Goal: Information Seeking & Learning: Learn about a topic

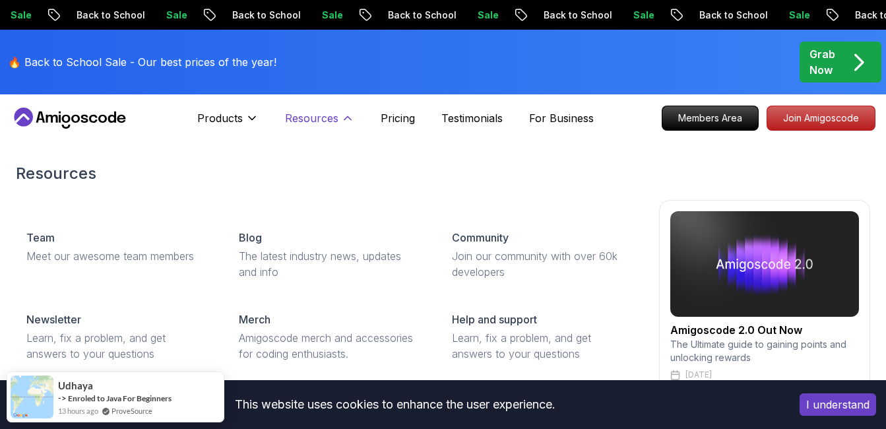
click at [322, 122] on p "Resources" at bounding box center [311, 118] width 53 height 16
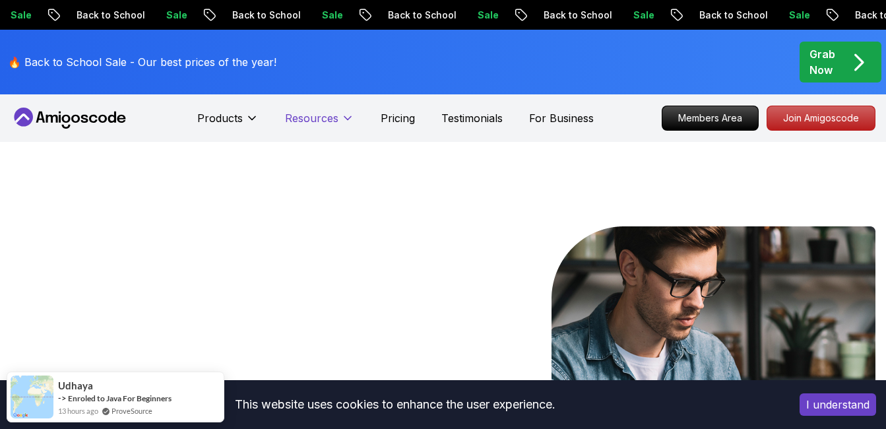
click at [322, 122] on p "Resources" at bounding box center [311, 118] width 53 height 16
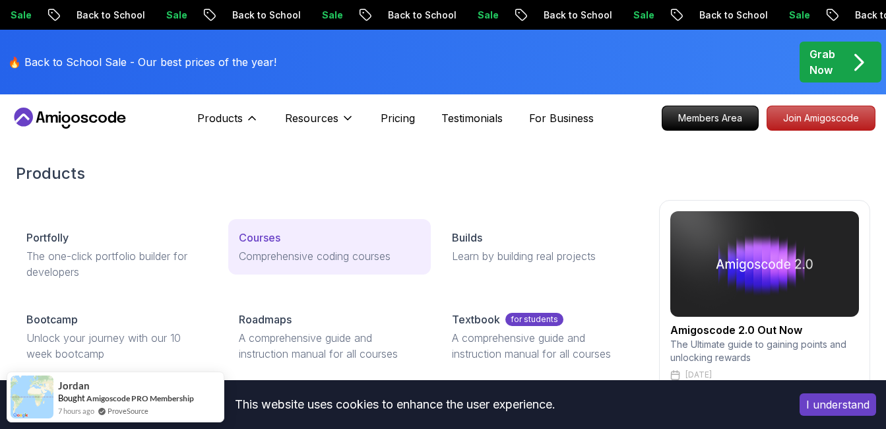
click at [274, 233] on p "Courses" at bounding box center [260, 238] width 42 height 16
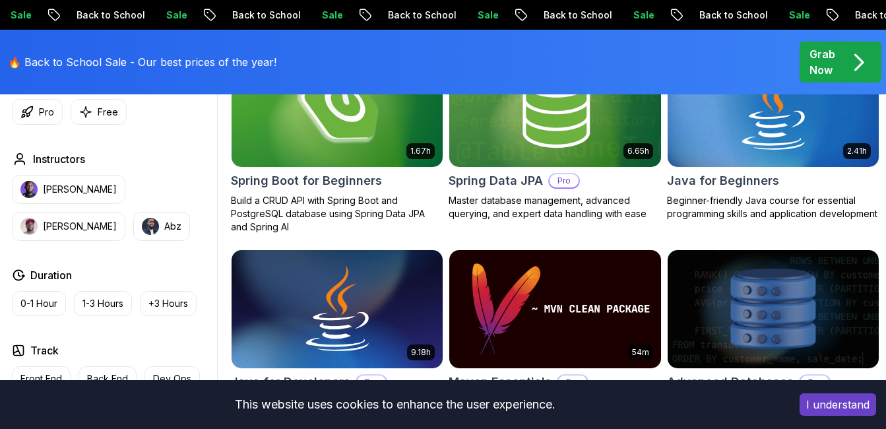
scroll to position [685, 0]
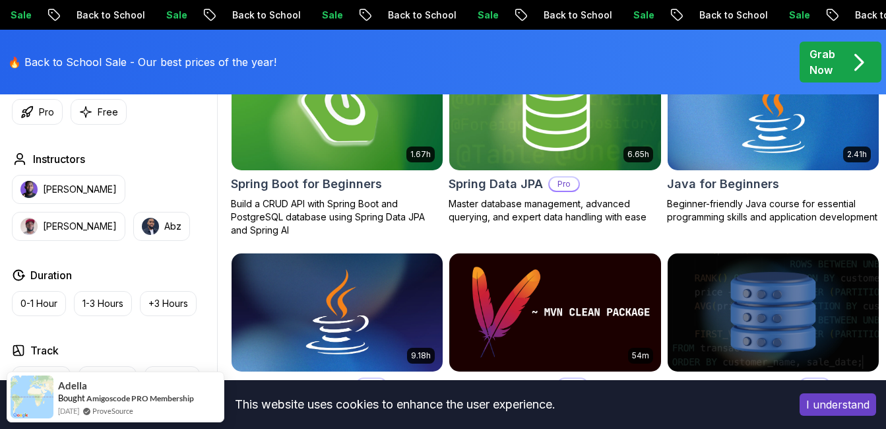
click at [313, 127] on img at bounding box center [337, 111] width 222 height 124
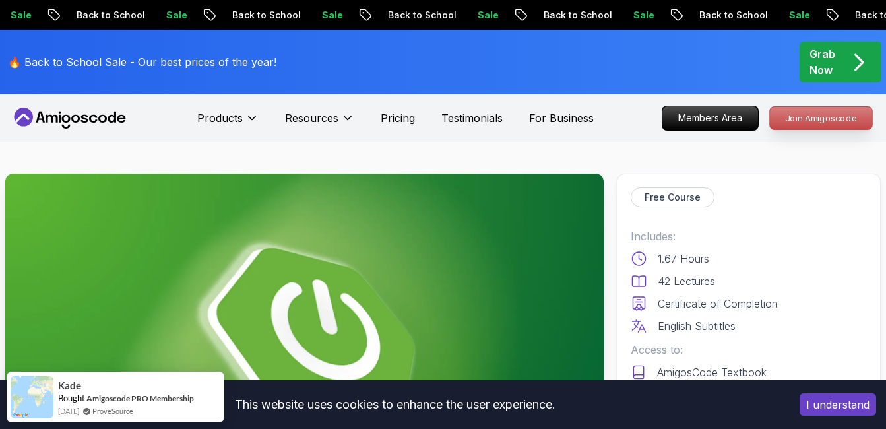
click at [797, 114] on p "Join Amigoscode" at bounding box center [821, 118] width 102 height 22
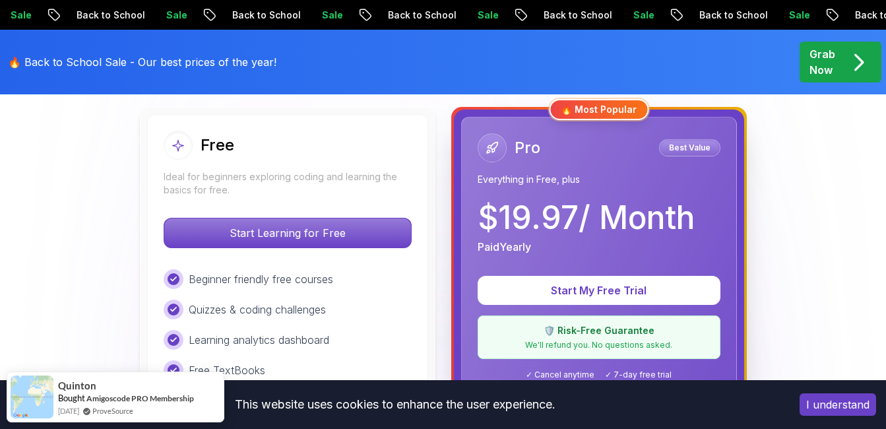
scroll to position [375, 0]
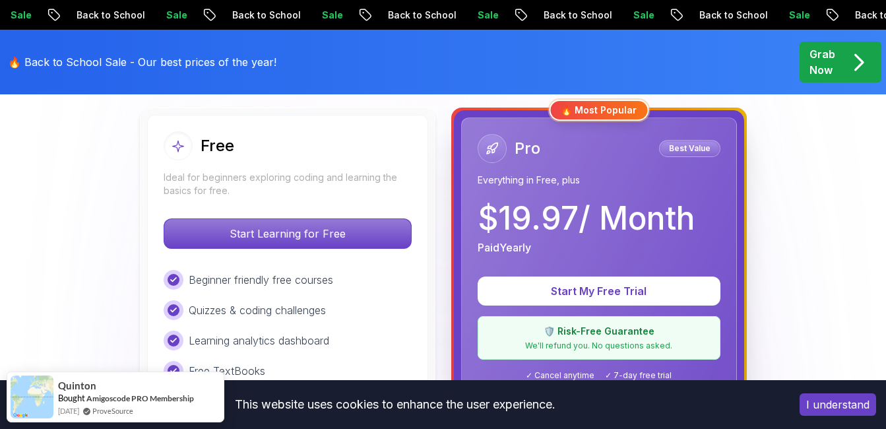
click at [326, 136] on div "Free" at bounding box center [288, 145] width 248 height 29
click at [237, 162] on div "Free Ideal for beginners exploring coding and learning the basics for free." at bounding box center [288, 164] width 248 height 66
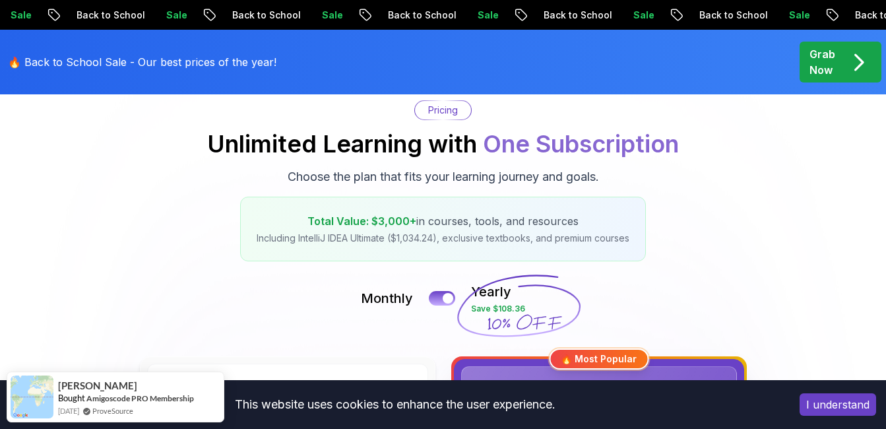
scroll to position [119, 0]
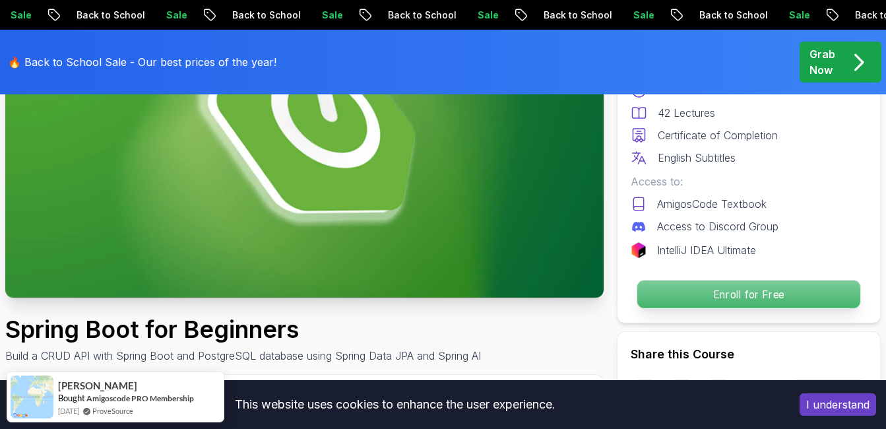
click at [738, 301] on p "Enroll for Free" at bounding box center [748, 294] width 223 height 28
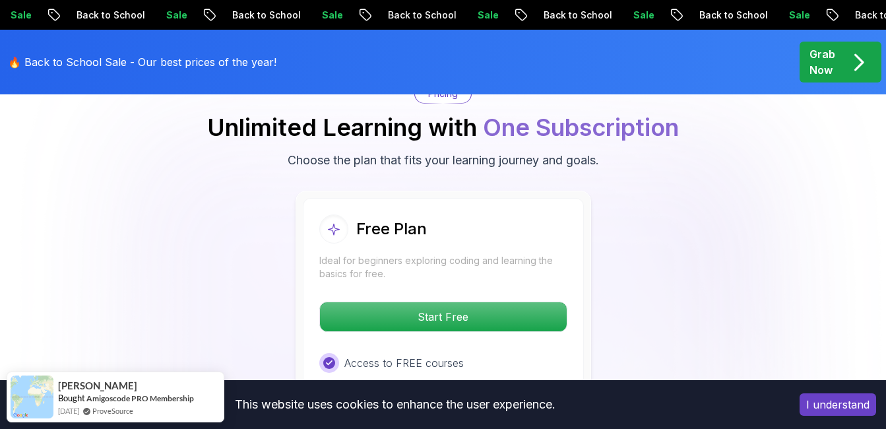
scroll to position [2732, 0]
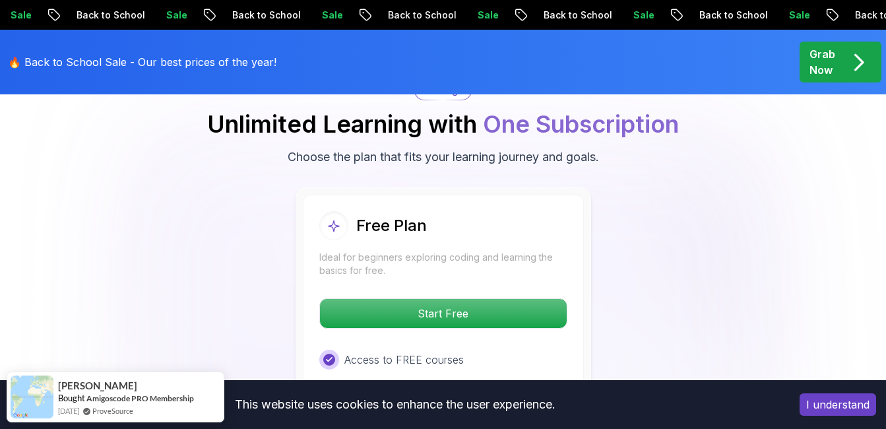
click at [450, 302] on p "Start Free" at bounding box center [443, 313] width 247 height 29
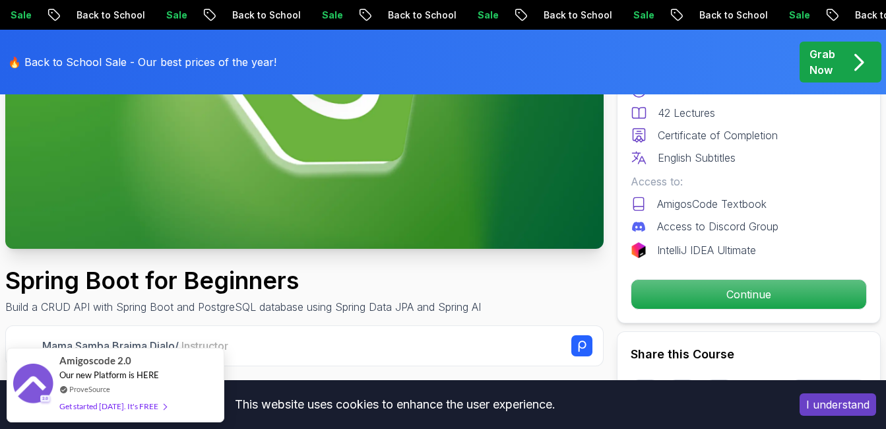
scroll to position [274, 0]
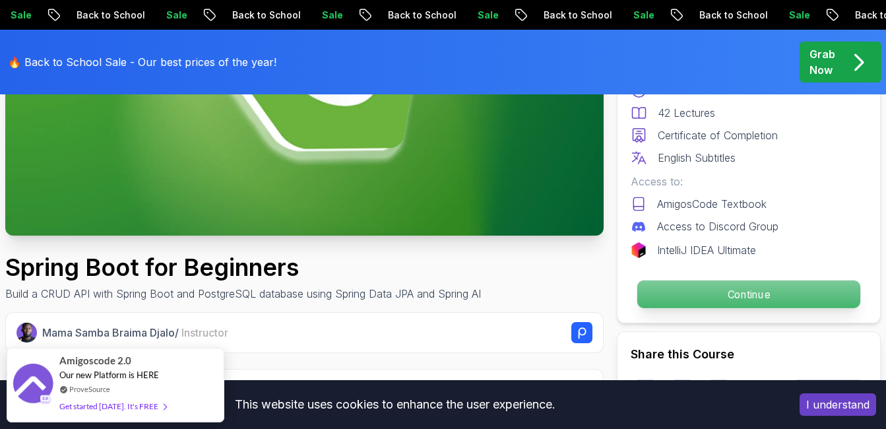
click at [779, 300] on p "Continue" at bounding box center [748, 294] width 223 height 28
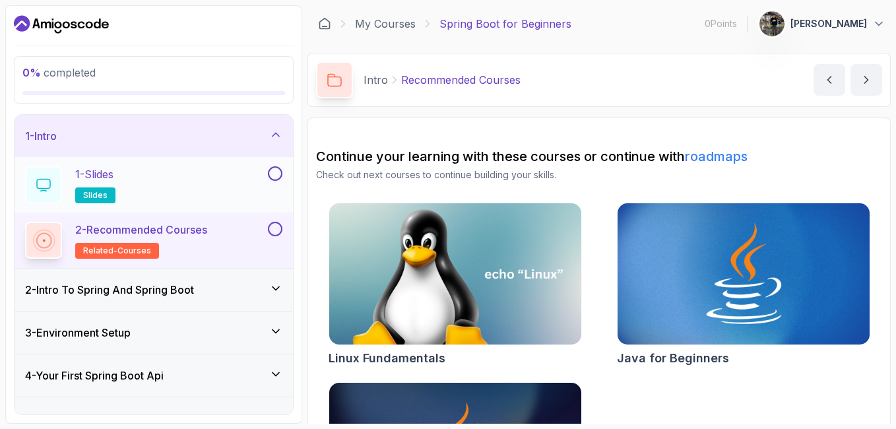
click at [274, 180] on button at bounding box center [275, 173] width 15 height 15
click at [278, 228] on button at bounding box center [275, 229] width 15 height 15
click at [271, 286] on icon at bounding box center [275, 288] width 13 height 13
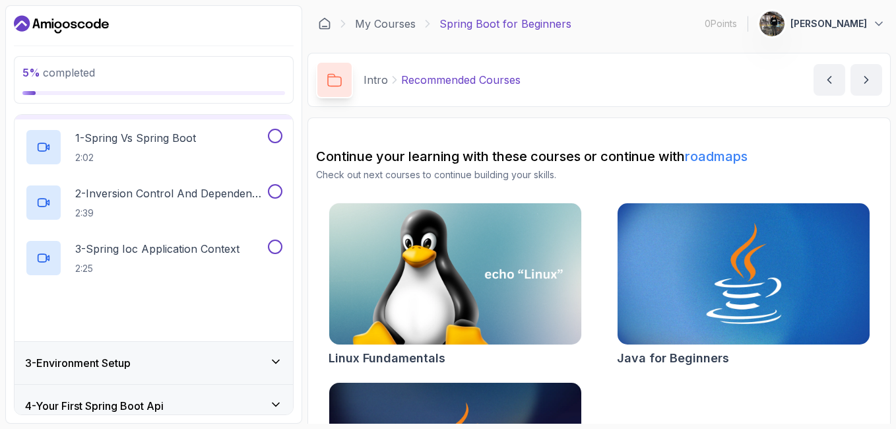
scroll to position [81, 0]
click at [276, 134] on button at bounding box center [275, 135] width 15 height 15
click at [276, 188] on button at bounding box center [275, 190] width 15 height 15
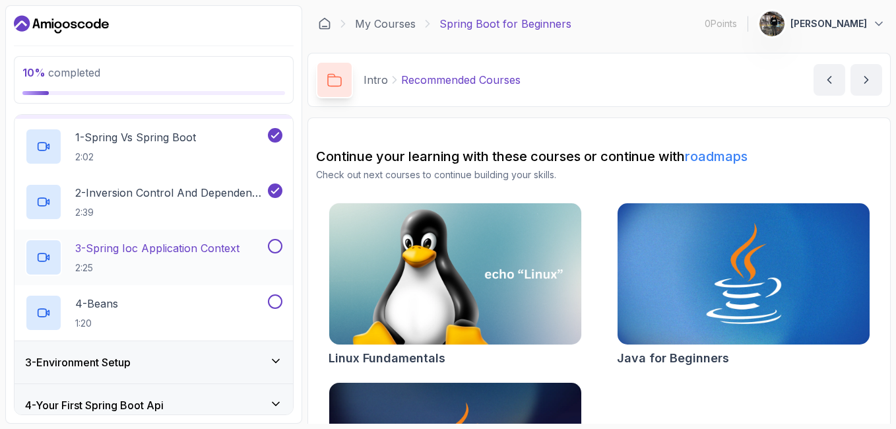
click at [278, 251] on button at bounding box center [275, 246] width 15 height 15
click at [280, 303] on button at bounding box center [275, 301] width 15 height 15
click at [276, 344] on div "3 - Environment Setup" at bounding box center [154, 362] width 278 height 42
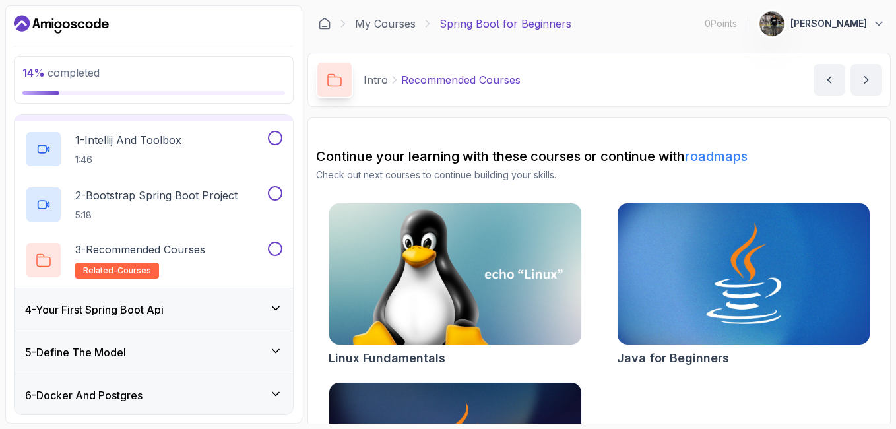
scroll to position [122, 0]
click at [278, 140] on button at bounding box center [275, 137] width 15 height 15
click at [272, 194] on button at bounding box center [275, 192] width 15 height 15
click at [271, 300] on div "4 - Your First Spring Boot Api" at bounding box center [154, 309] width 278 height 42
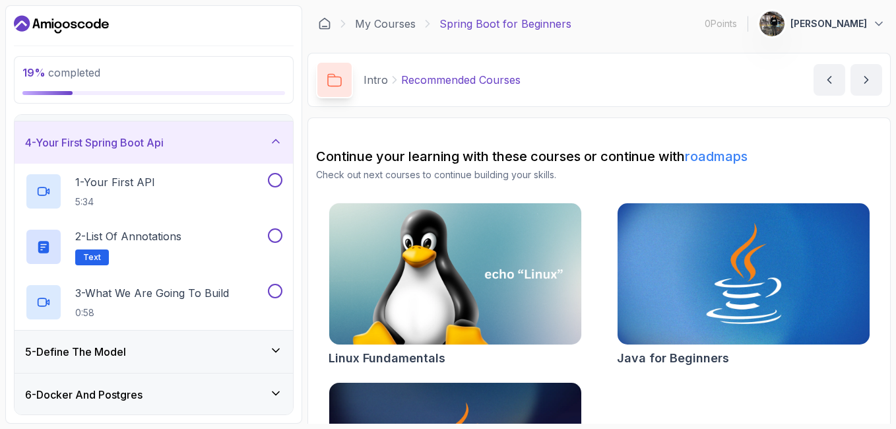
scroll to position [129, 0]
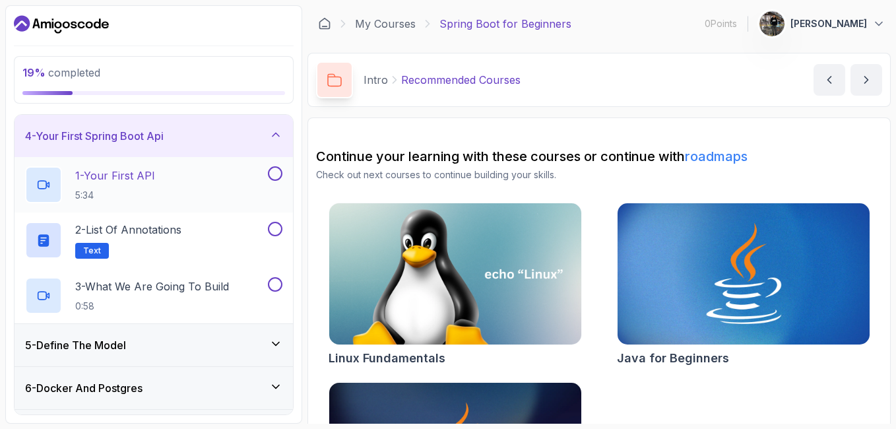
click at [276, 172] on button at bounding box center [275, 173] width 15 height 15
click at [274, 170] on icon at bounding box center [275, 173] width 12 height 13
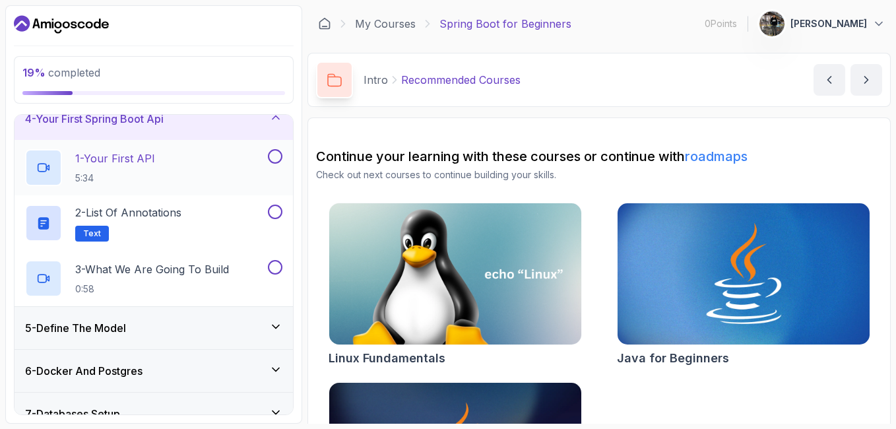
click at [110, 326] on h3 "5 - Define The Model" at bounding box center [75, 328] width 101 height 16
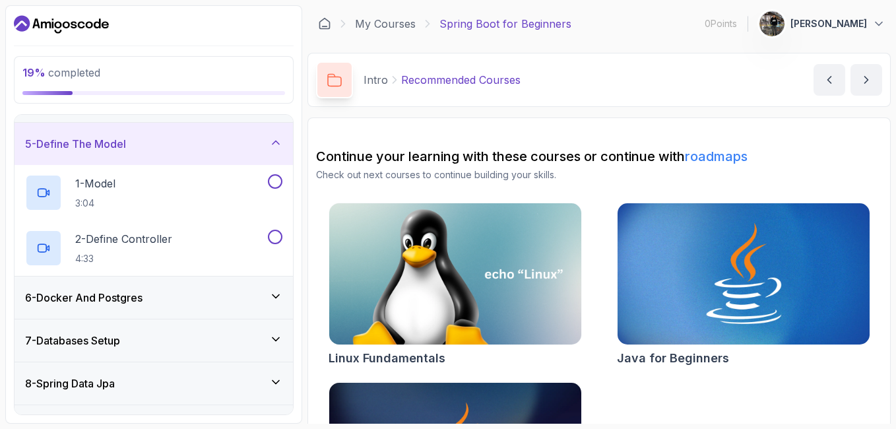
scroll to position [164, 0]
click at [123, 298] on h3 "6 - Docker And Postgres" at bounding box center [83, 297] width 117 height 16
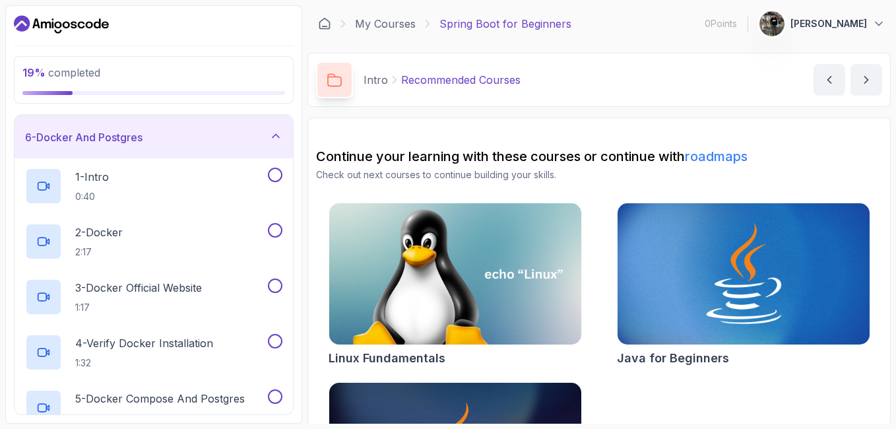
scroll to position [214, 0]
click at [162, 152] on div "6 - Docker And Postgres" at bounding box center [154, 136] width 278 height 42
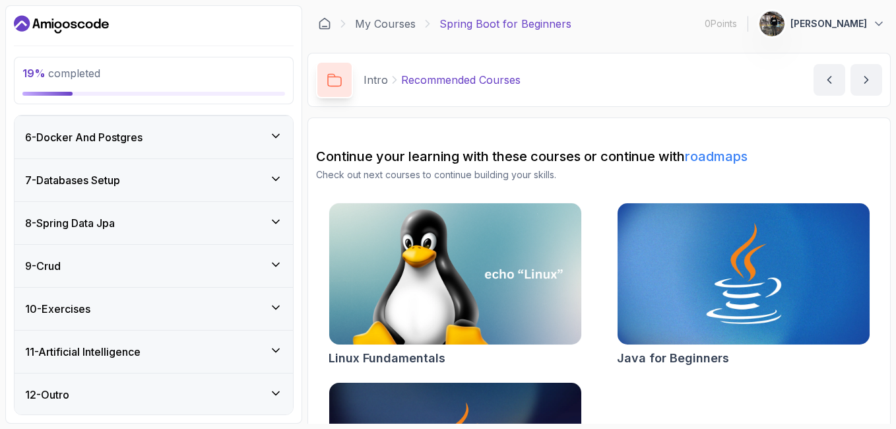
click at [151, 230] on div "8 - Spring Data Jpa" at bounding box center [153, 223] width 257 height 16
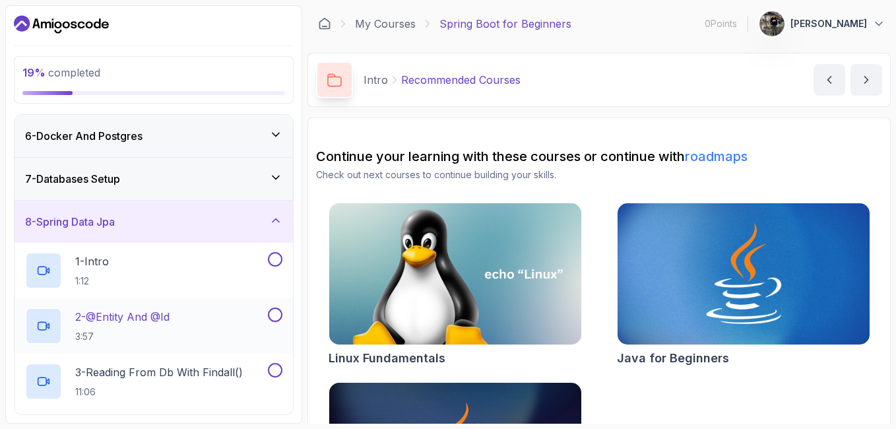
scroll to position [436, 0]
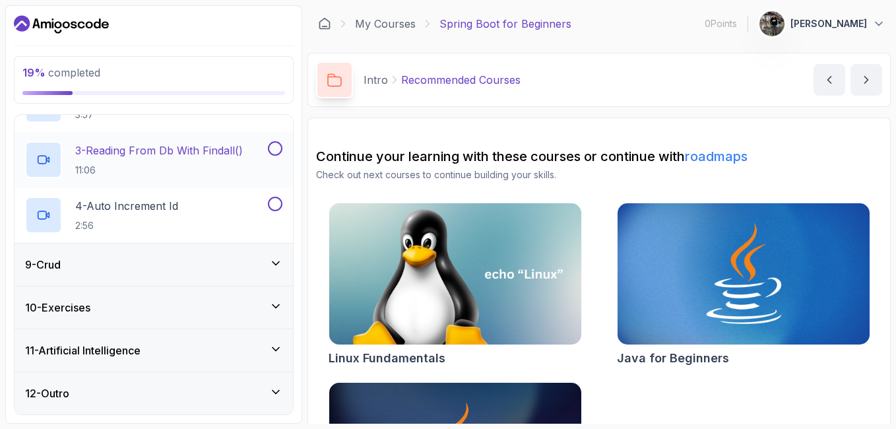
click at [207, 390] on div "12 - Outro" at bounding box center [154, 393] width 278 height 42
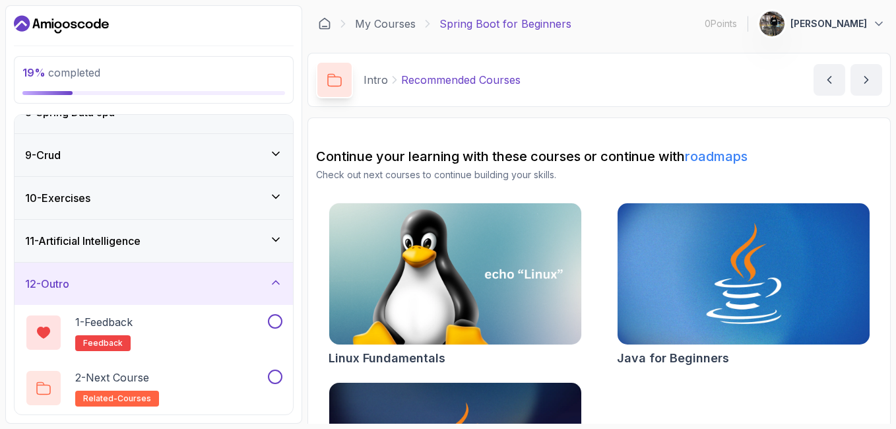
scroll to position [325, 0]
click at [103, 367] on div "2 - Next Course related-courses" at bounding box center [154, 386] width 278 height 55
click at [103, 397] on span "related-courses" at bounding box center [117, 397] width 68 height 11
